Goal: Information Seeking & Learning: Find specific fact

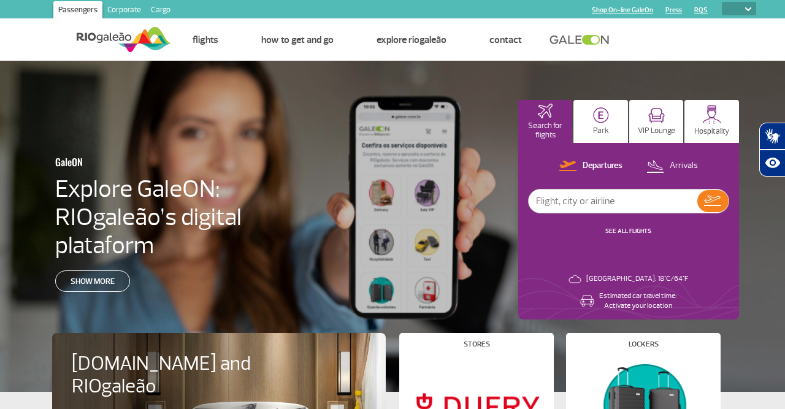
click at [153, 12] on link "Cargo" at bounding box center [160, 11] width 29 height 20
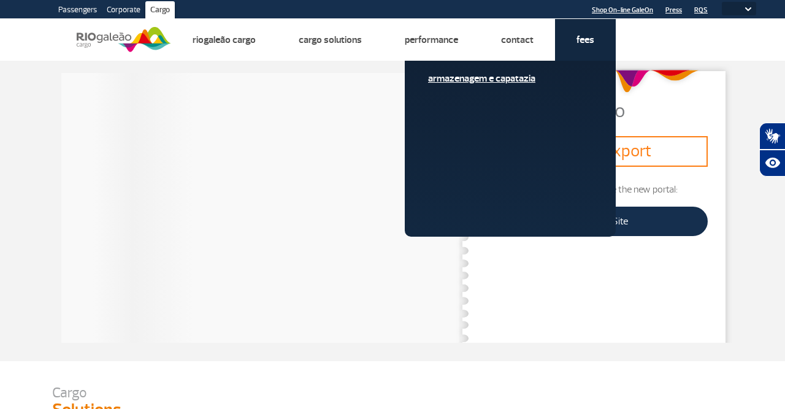
click at [523, 80] on link "Armazenagem e Capatazia" at bounding box center [510, 78] width 164 height 13
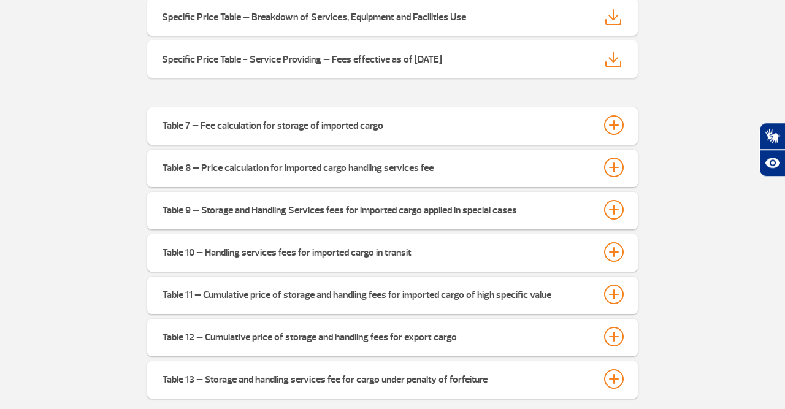
scroll to position [486, 0]
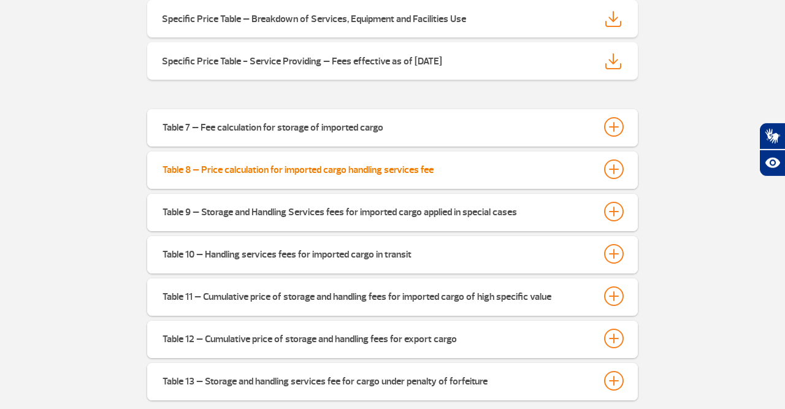
click at [611, 178] on div at bounding box center [614, 169] width 20 height 20
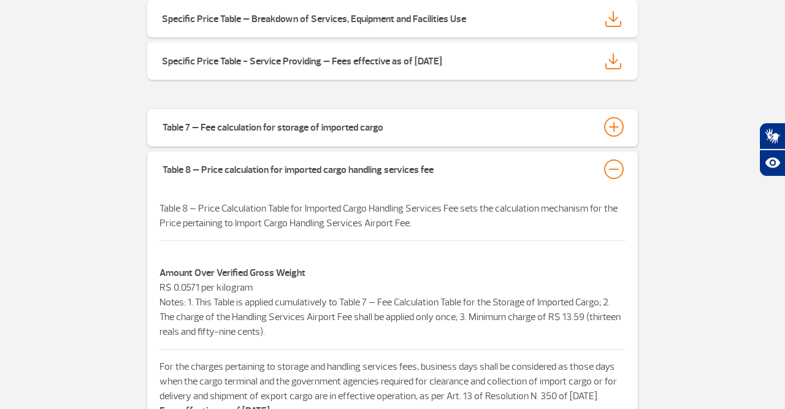
click at [738, 44] on div "Specific Price Table – Maritime Cargo Specific Price Table – Breakdown of Servi…" at bounding box center [392, 23] width 699 height 151
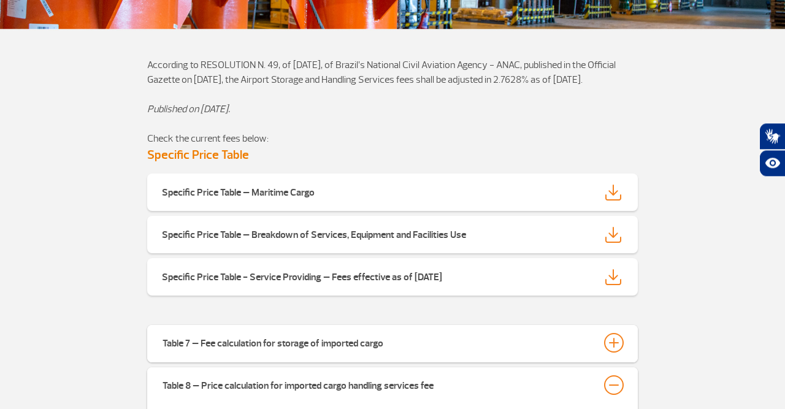
scroll to position [0, 0]
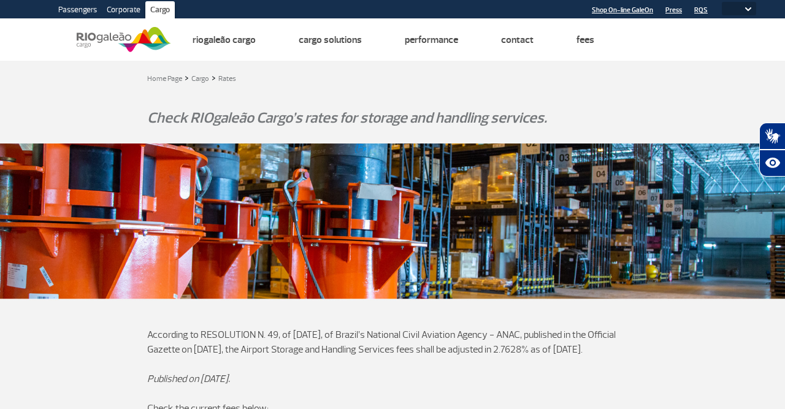
select select "pt-BR"
click option "PT" at bounding box center [0, 0] width 0 height 0
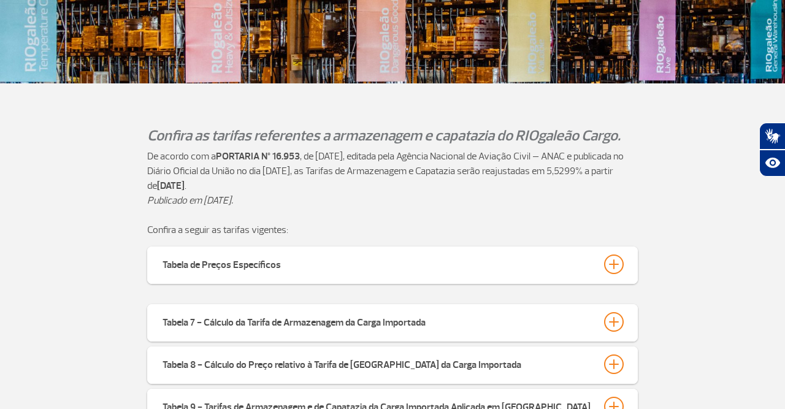
scroll to position [346, 0]
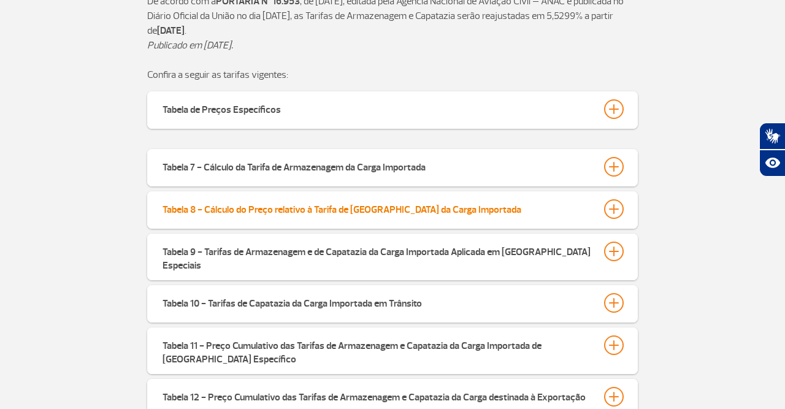
click at [614, 210] on div at bounding box center [614, 209] width 20 height 20
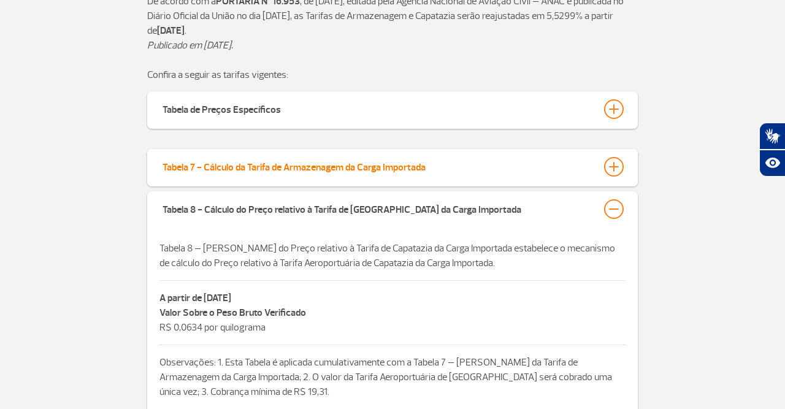
click at [615, 166] on div at bounding box center [614, 167] width 20 height 20
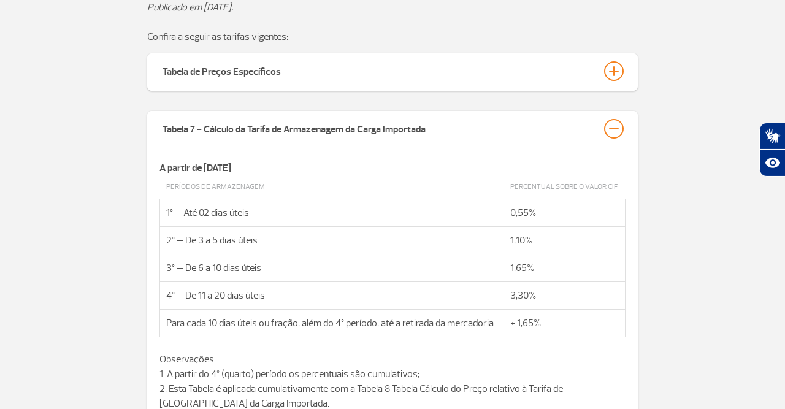
scroll to position [410, 0]
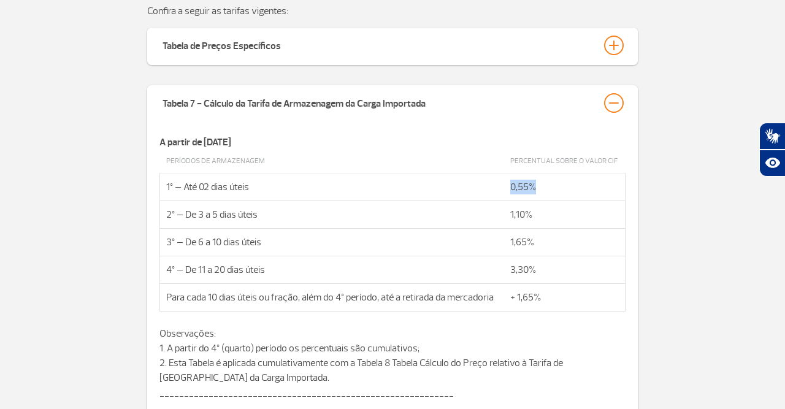
drag, startPoint x: 537, startPoint y: 188, endPoint x: 505, endPoint y: 189, distance: 31.3
click at [505, 189] on td "0,55%" at bounding box center [564, 188] width 121 height 28
click at [609, 159] on td "Percentual sobre o valor CIF" at bounding box center [564, 162] width 121 height 24
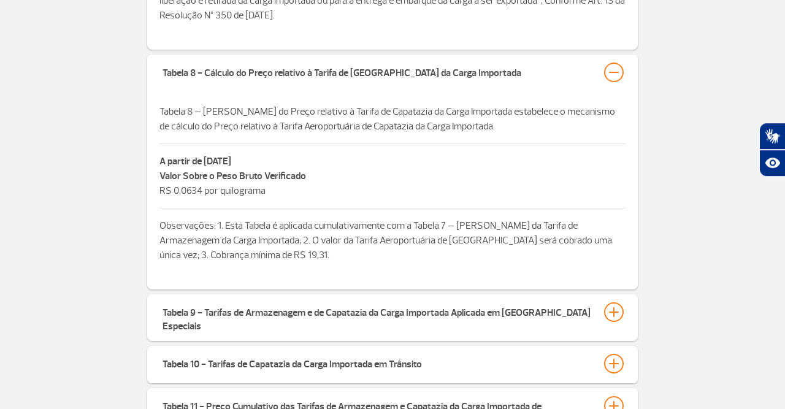
scroll to position [1048, 0]
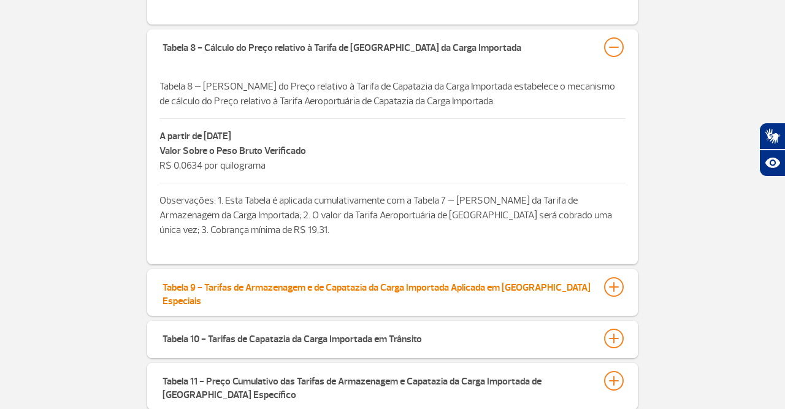
click at [618, 287] on div at bounding box center [614, 287] width 20 height 20
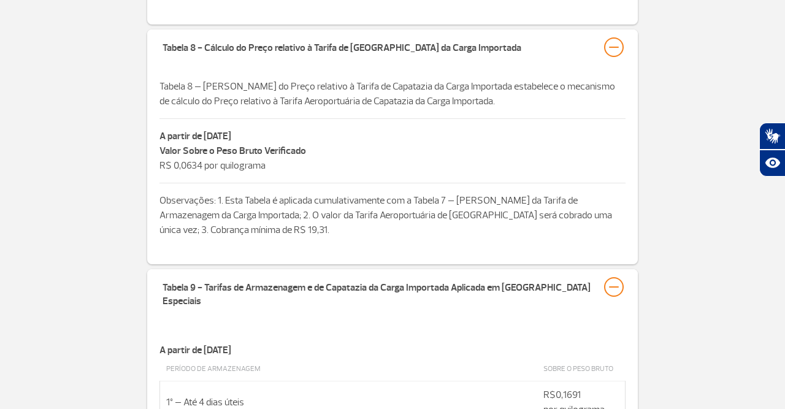
scroll to position [1176, 0]
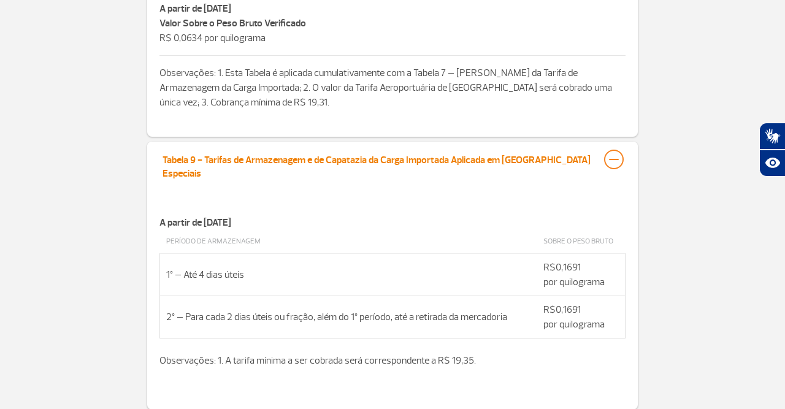
click at [620, 158] on div at bounding box center [614, 160] width 20 height 20
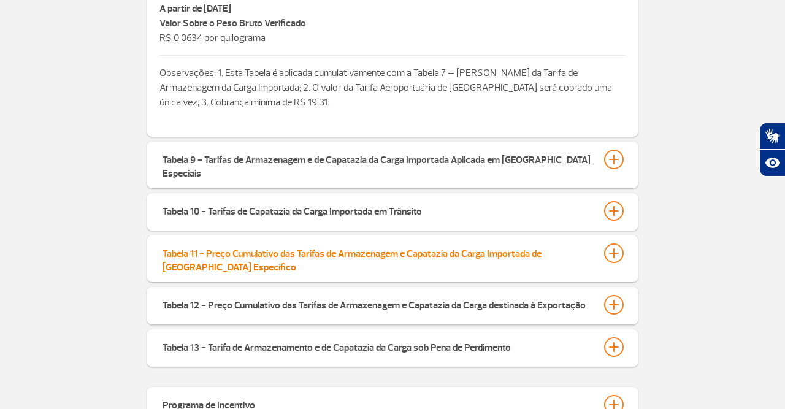
click at [615, 248] on div at bounding box center [614, 253] width 20 height 20
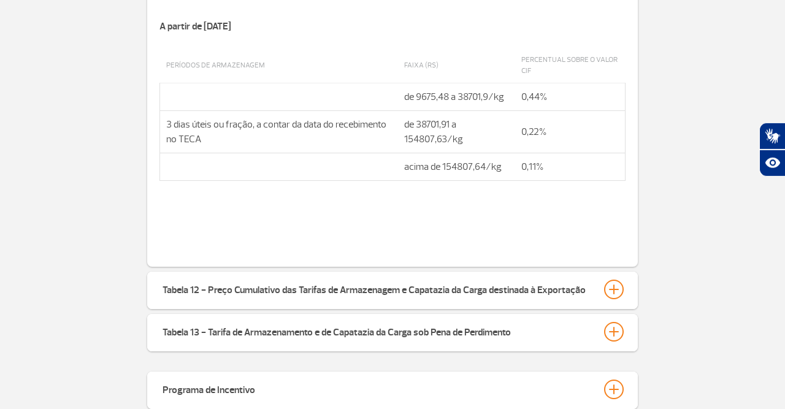
scroll to position [1494, 0]
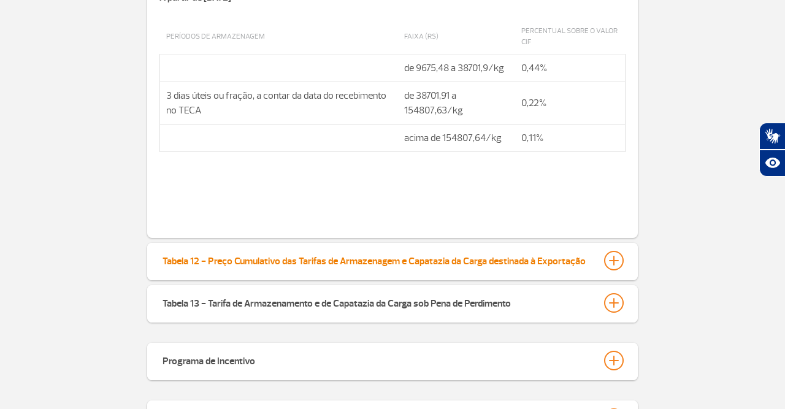
click at [617, 253] on div at bounding box center [614, 261] width 20 height 20
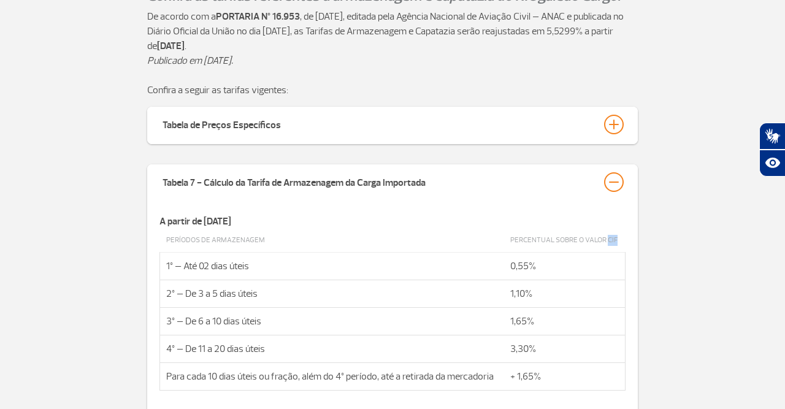
scroll to position [283, 0]
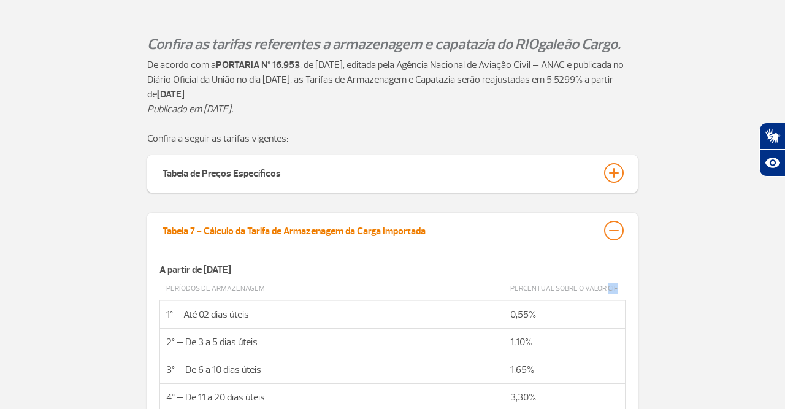
click at [614, 236] on div at bounding box center [614, 231] width 20 height 20
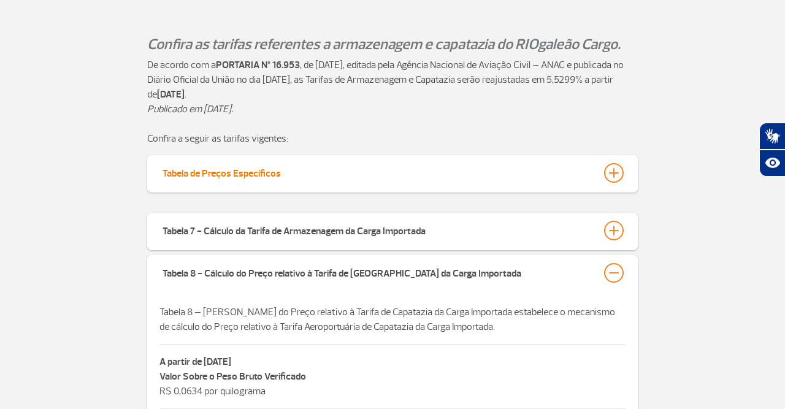
click at [613, 175] on div at bounding box center [614, 173] width 20 height 20
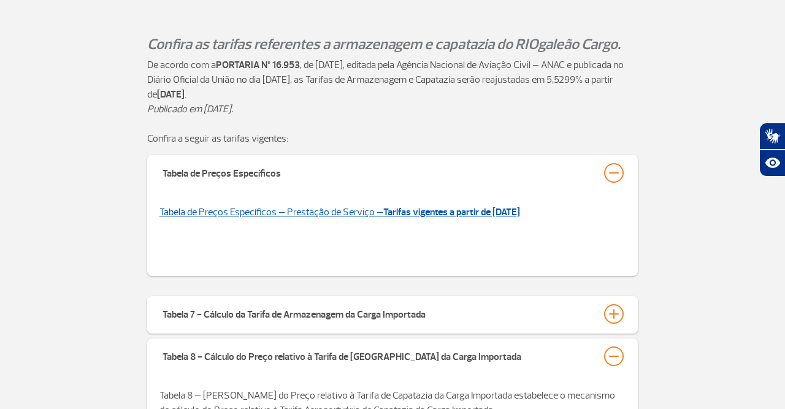
click at [516, 212] on strong "Tarifas vigentes a partir de [DATE]" at bounding box center [451, 212] width 137 height 12
